Goal: Information Seeking & Learning: Learn about a topic

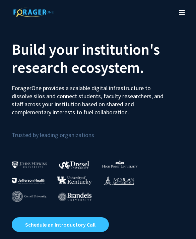
click at [188, 7] on button "Toggle navigation" at bounding box center [182, 12] width 15 height 27
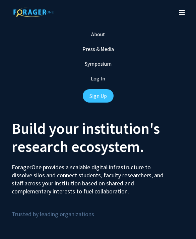
click at [95, 78] on link "Log In" at bounding box center [98, 78] width 14 height 7
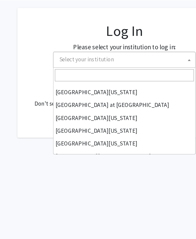
scroll to position [235, 0]
select select "33"
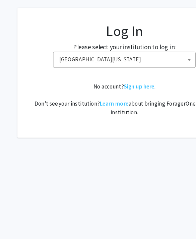
scroll to position [49, 77]
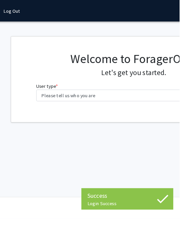
click at [51, 97] on label "User type * required" at bounding box center [52, 94] width 24 height 8
click at [51, 98] on select "Please tell us who you are Undergraduate Student Master's Student Doctoral Cand…" at bounding box center [147, 104] width 214 height 13
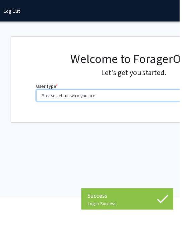
scroll to position [0, 94]
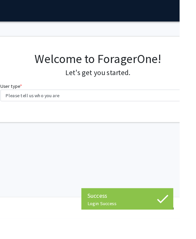
click at [36, 93] on fg-select "User type * required Please tell us who you are Undergraduate Student Master's …" at bounding box center [107, 100] width 214 height 21
click at [38, 96] on fg-select "User type * required Please tell us who you are Undergraduate Student Master's …" at bounding box center [107, 100] width 214 height 21
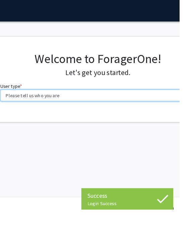
click at [35, 105] on select "Please tell us who you are Undergraduate Student Master's Student Doctoral Cand…" at bounding box center [107, 104] width 214 height 13
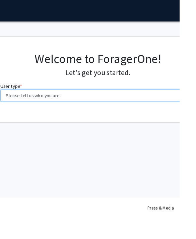
select select "1: undergrad"
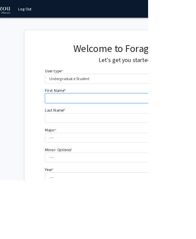
click at [70, 134] on input "First Name * required" at bounding box center [167, 130] width 214 height 13
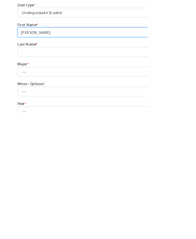
type input "Linda"
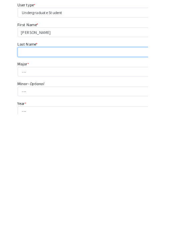
click at [39, 150] on input "Last Name * required" at bounding box center [130, 156] width 214 height 13
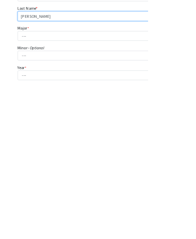
type input "Vega Martinez"
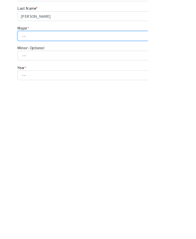
click at [48, 171] on select "--- Agribusiness Management Agricultural Education Agricultural Education: Comm…" at bounding box center [130, 177] width 214 height 13
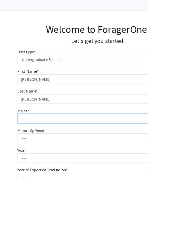
select select "14: 2503"
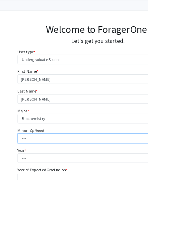
click at [30, 183] on select "--- Accountancy Aerospace Engineering Aerospace Studies Agribusiness Management…" at bounding box center [130, 183] width 214 height 13
select select "94: 2050"
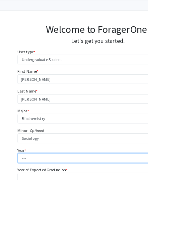
click at [37, 215] on select "--- First-year Sophomore Junior Senior Postbaccalaureate Certificate" at bounding box center [130, 209] width 214 height 13
select select "2: sophomore"
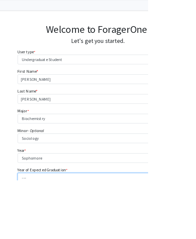
click at [36, 232] on select "--- 2025 2026 2027 2028 2029 2030 2031 2032 2033 2034" at bounding box center [130, 235] width 214 height 13
select select "4: 2028"
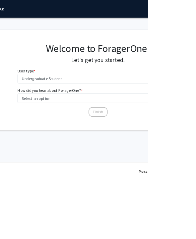
scroll to position [0, 71]
click at [34, 134] on select "Select an option Peer/student recommendation Faculty/staff recommendation Unive…" at bounding box center [130, 130] width 214 height 13
select select "2: faculty_recommendation"
click at [124, 150] on button "Finish" at bounding box center [130, 148] width 25 height 13
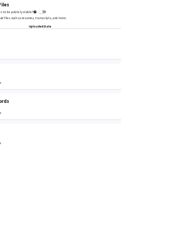
scroll to position [209, 84]
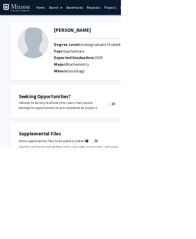
scroll to position [0, 0]
click at [62, 14] on link "Home" at bounding box center [65, 11] width 21 height 23
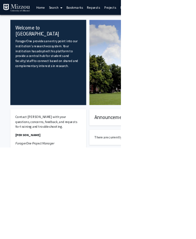
click at [79, 8] on link "Search" at bounding box center [90, 11] width 28 height 23
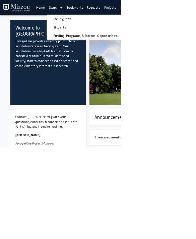
click at [84, 29] on span "Faculty/Staff" at bounding box center [100, 30] width 49 height 13
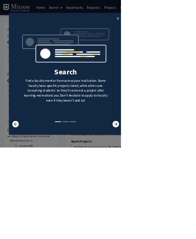
click at [196, 40] on button "×" at bounding box center [191, 30] width 15 height 19
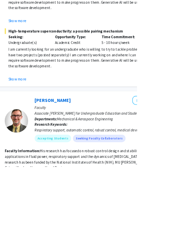
scroll to position [1212, 108]
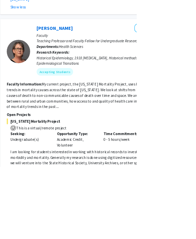
scroll to position [1692, 105]
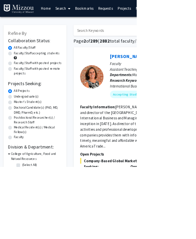
click at [20, 138] on label "Undergraduate(s)" at bounding box center [38, 138] width 36 height 7
click at [20, 138] on input "Undergraduate(s)" at bounding box center [22, 137] width 4 height 4
radio input "true"
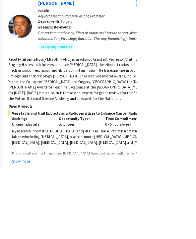
scroll to position [76, 103]
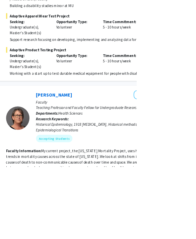
scroll to position [3055, 106]
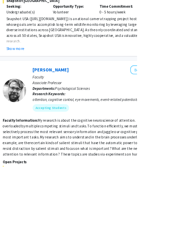
scroll to position [1436, 111]
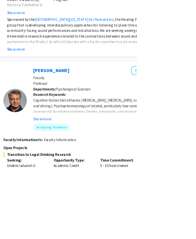
scroll to position [1000, 110]
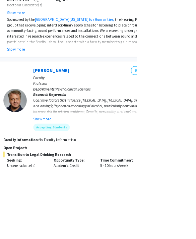
click at [55, 167] on button "Show more" at bounding box center [61, 171] width 26 height 8
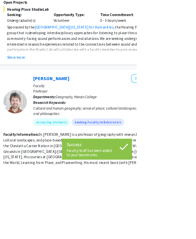
scroll to position [699, 110]
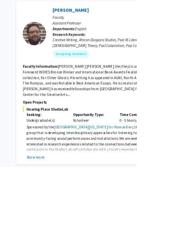
scroll to position [563, 82]
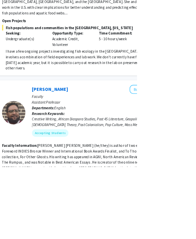
scroll to position [449, 112]
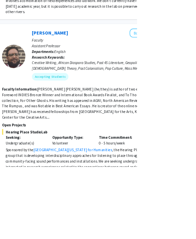
scroll to position [530, 112]
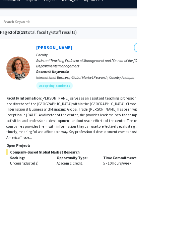
scroll to position [13, 107]
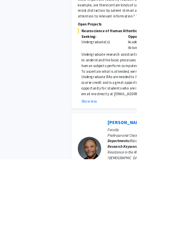
scroll to position [1883, 0]
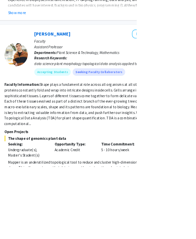
scroll to position [2263, 109]
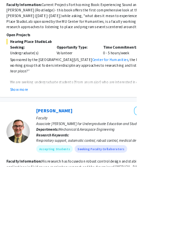
scroll to position [1397, 106]
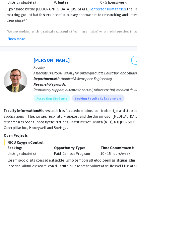
scroll to position [1470, 110]
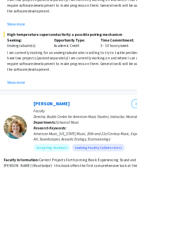
scroll to position [1175, 110]
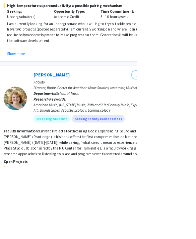
scroll to position [1216, 110]
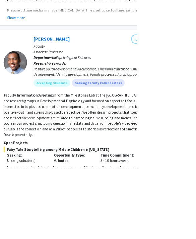
scroll to position [366, 110]
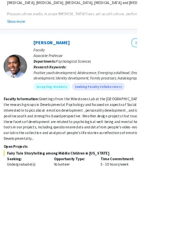
scroll to position [360, 110]
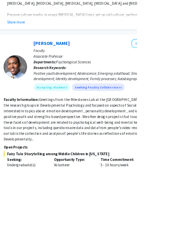
click at [196, 49] on div "Jordan Booker Bookmark Compose Request Faculty Associate Professor Departments:…" at bounding box center [142, 210] width 292 height 323
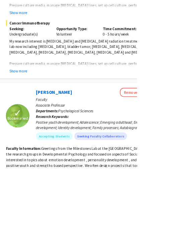
scroll to position [289, 106]
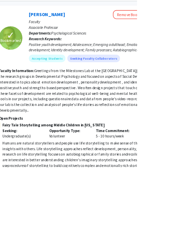
scroll to position [401, 117]
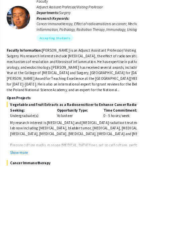
scroll to position [89, 106]
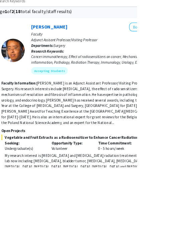
scroll to position [0, 113]
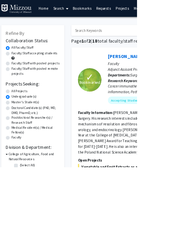
scroll to position [0, 0]
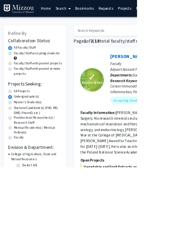
click at [90, 11] on link "Search" at bounding box center [90, 11] width 28 height 23
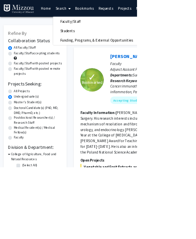
click at [136, 29] on link "Faculty/Staff" at bounding box center [138, 31] width 124 height 10
radio input "true"
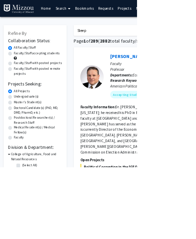
type input "Sleep"
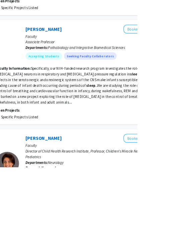
scroll to position [1134, 121]
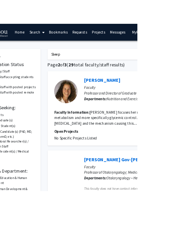
scroll to position [0, 38]
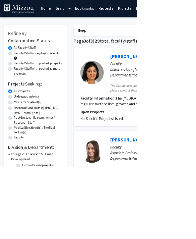
click at [94, 9] on link "Search" at bounding box center [90, 11] width 28 height 23
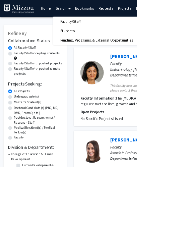
click at [117, 29] on span "Faculty/Staff" at bounding box center [100, 30] width 49 height 13
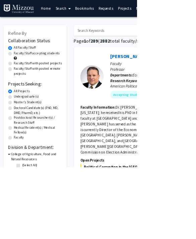
type input "Child"
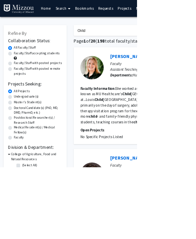
click at [49, 138] on label "Undergraduate(s)" at bounding box center [38, 138] width 36 height 7
click at [24, 138] on input "Undergraduate(s)" at bounding box center [22, 137] width 4 height 4
radio input "true"
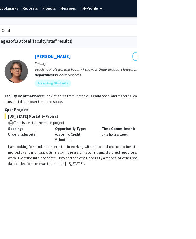
scroll to position [0, 107]
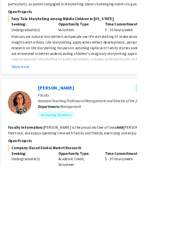
scroll to position [331, 103]
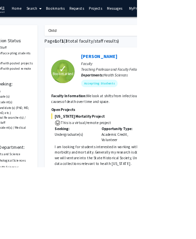
scroll to position [0, 0]
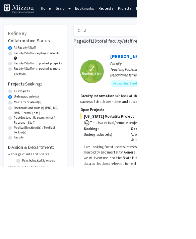
click at [39, 132] on label "All Projects" at bounding box center [31, 130] width 23 height 7
click at [24, 131] on input "All Projects" at bounding box center [22, 129] width 4 height 4
radio input "true"
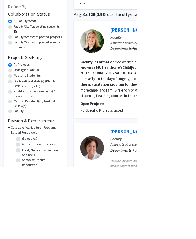
scroll to position [38, 0]
